Goal: Task Accomplishment & Management: Complete application form

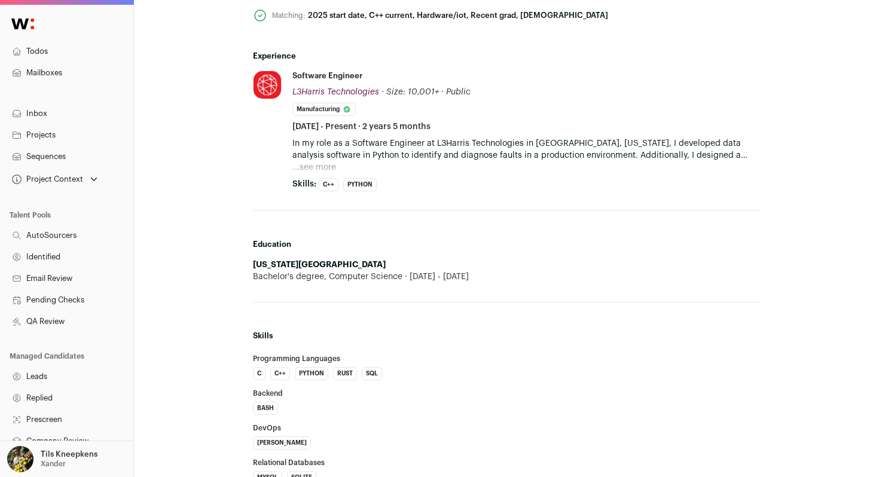
scroll to position [529, 0]
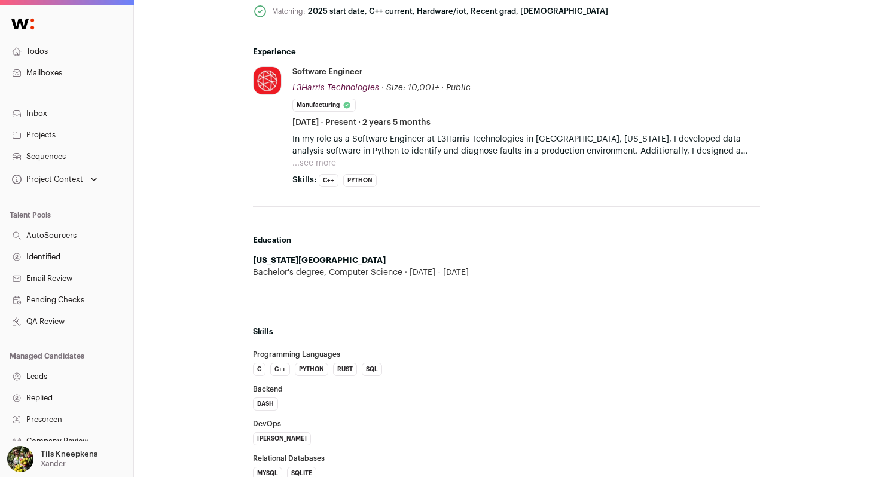
click at [315, 169] on button "...see more" at bounding box center [315, 163] width 44 height 12
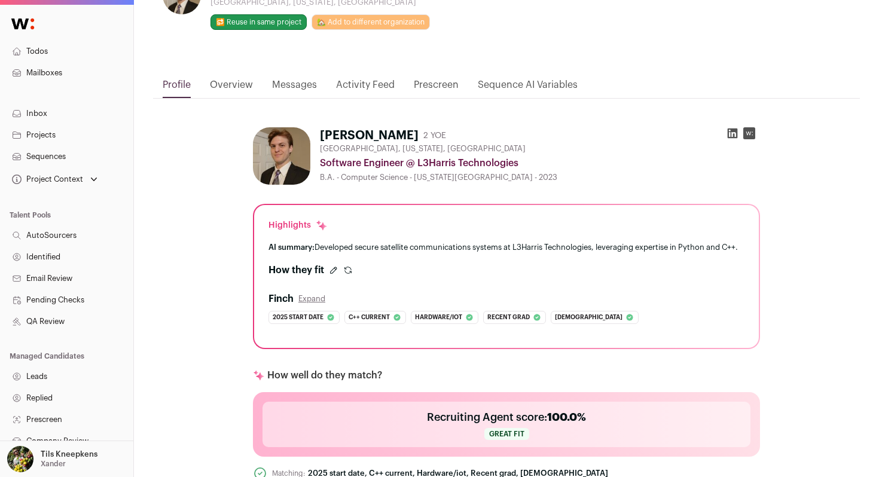
scroll to position [0, 0]
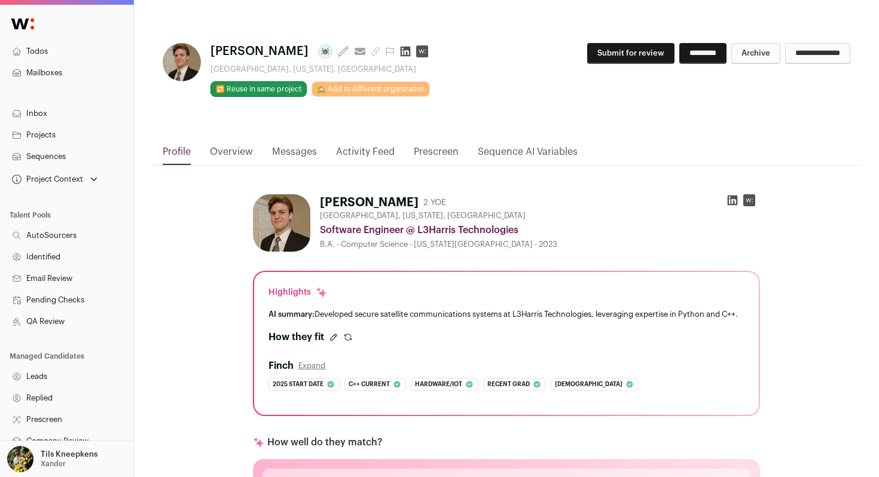
click at [591, 47] on button "Submit for review" at bounding box center [630, 53] width 87 height 21
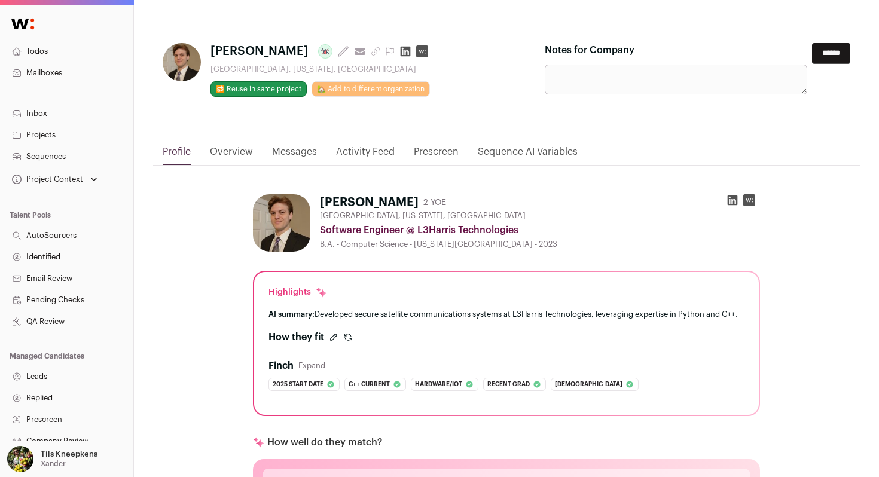
click at [814, 49] on input "******" at bounding box center [831, 53] width 38 height 21
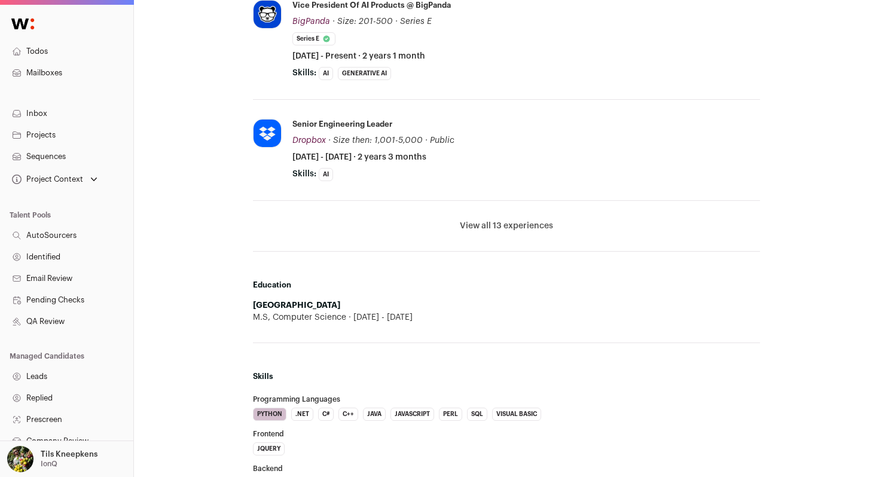
scroll to position [727, 0]
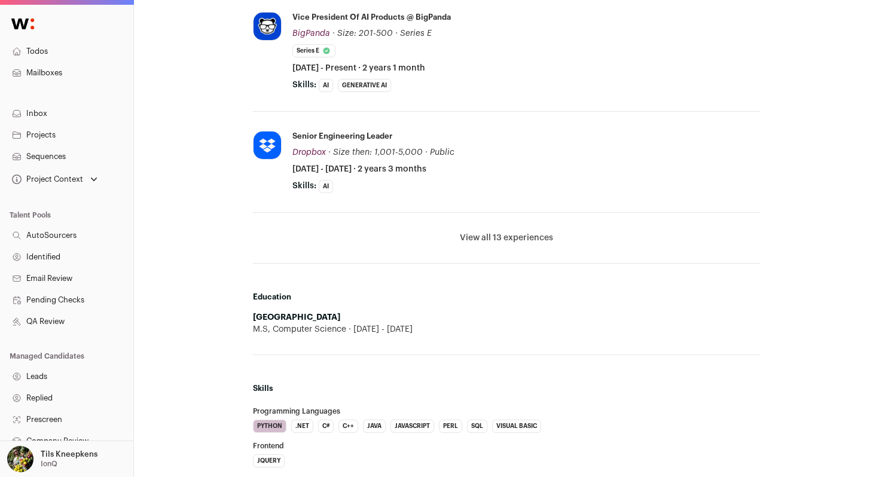
click at [538, 230] on li "View all 13 experiences View less" at bounding box center [506, 238] width 507 height 51
click at [533, 234] on button "View all 13 experiences" at bounding box center [506, 238] width 93 height 12
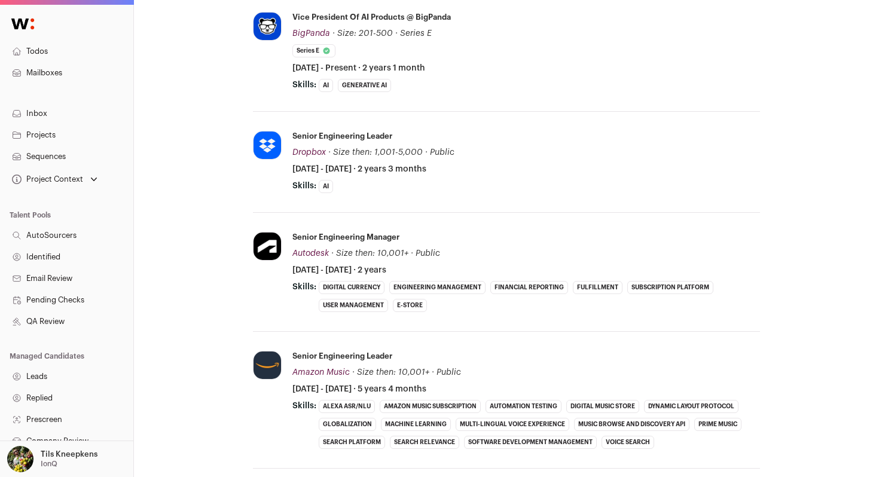
scroll to position [0, 0]
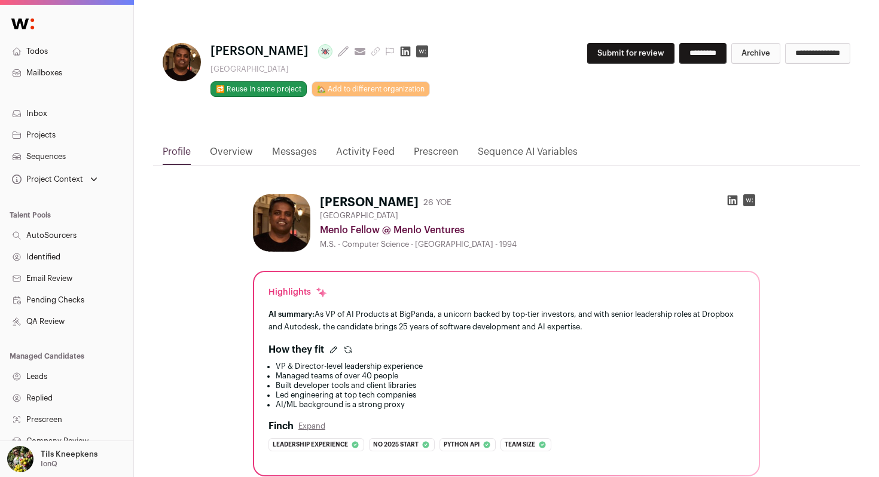
click at [623, 56] on button "Submit for review" at bounding box center [630, 53] width 87 height 21
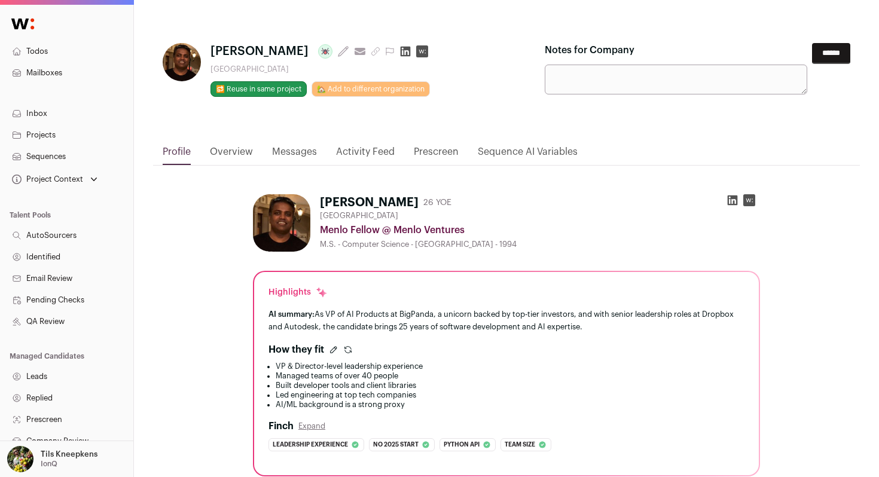
click at [830, 55] on input "******" at bounding box center [831, 53] width 38 height 21
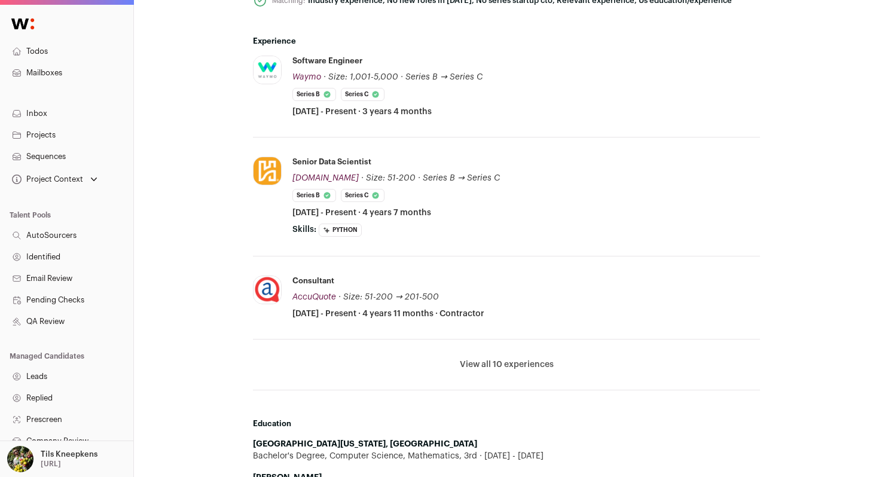
scroll to position [625, 0]
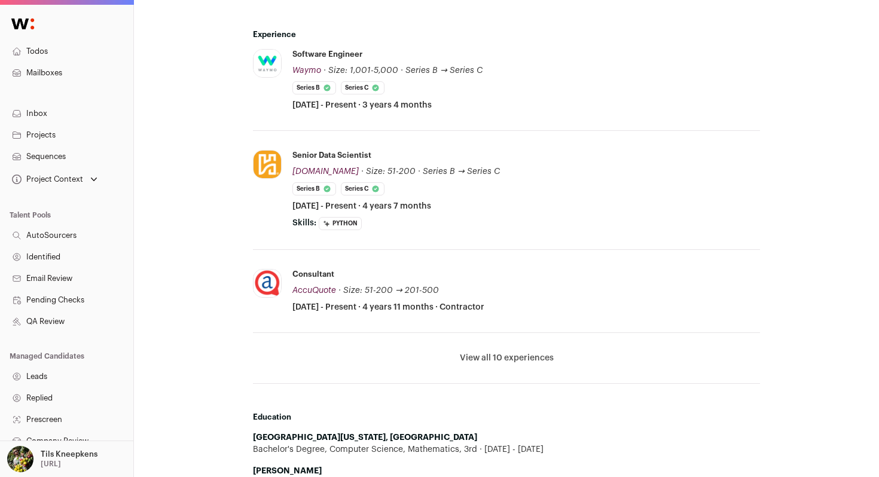
click at [488, 361] on button "View all 10 experiences" at bounding box center [507, 358] width 94 height 12
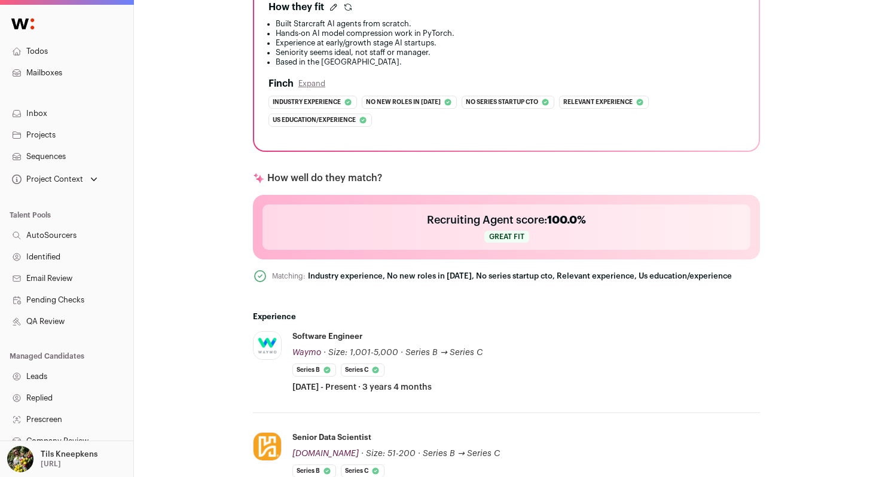
scroll to position [0, 0]
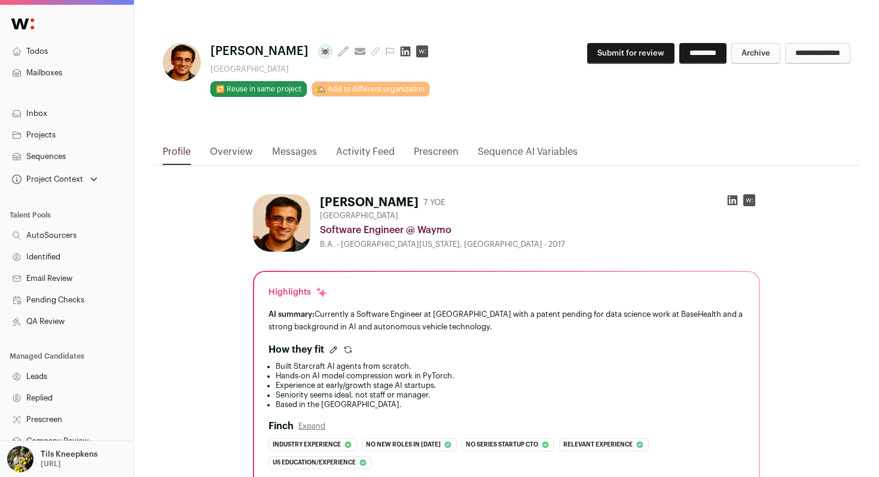
click at [605, 62] on button "Submit for review" at bounding box center [630, 53] width 87 height 21
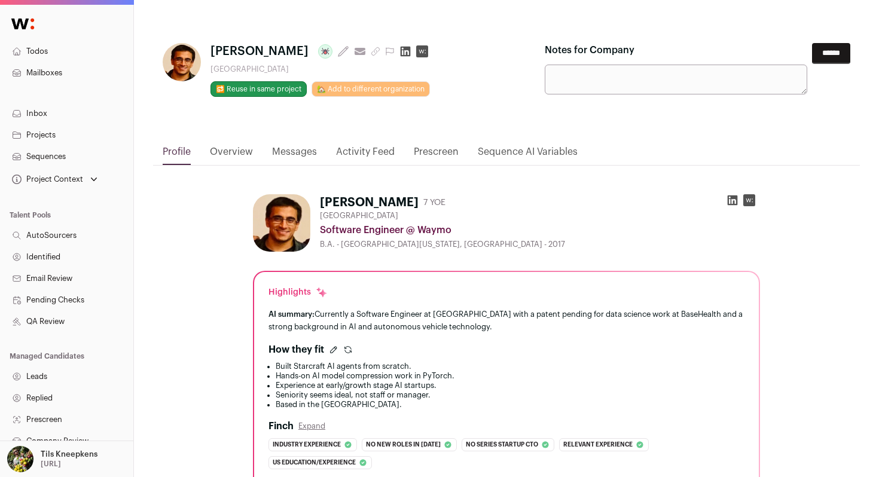
click at [828, 58] on input "******" at bounding box center [831, 53] width 38 height 21
